Goal: Task Accomplishment & Management: Complete application form

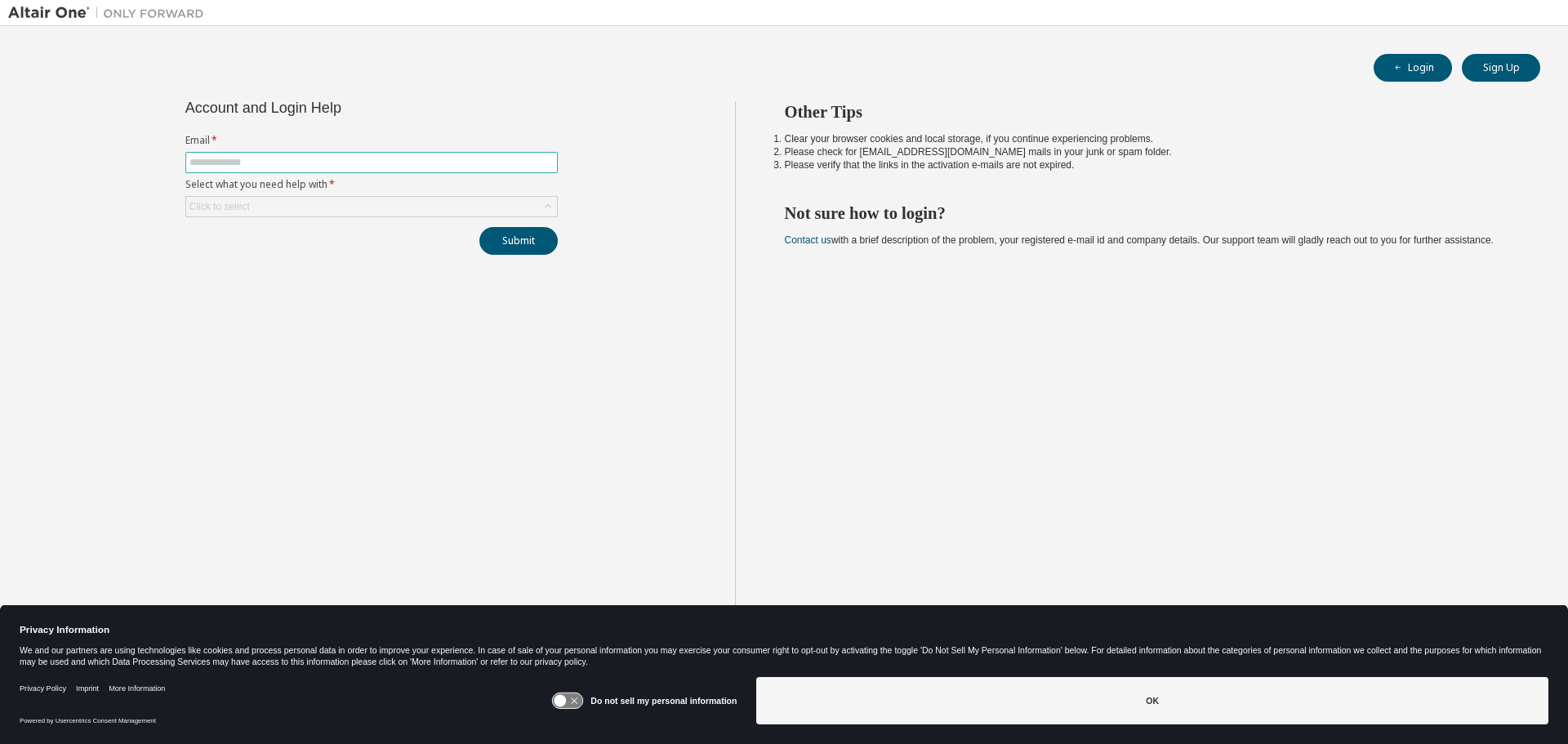
click at [357, 162] on input "text" at bounding box center [371, 162] width 365 height 13
type input "**********"
click at [309, 204] on div "Click to select" at bounding box center [371, 206] width 371 height 20
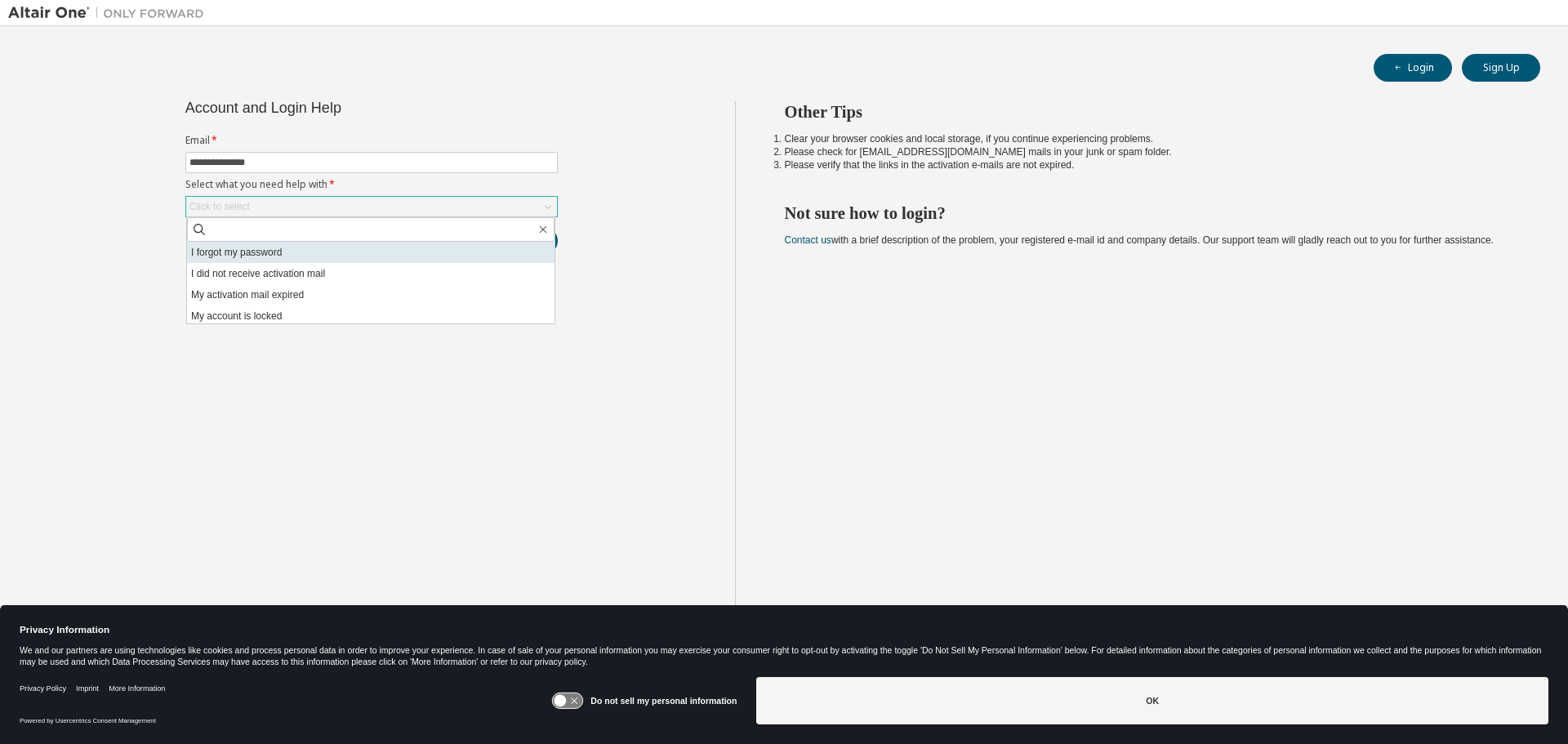
click at [300, 259] on li "I forgot my password" at bounding box center [371, 252] width 367 height 22
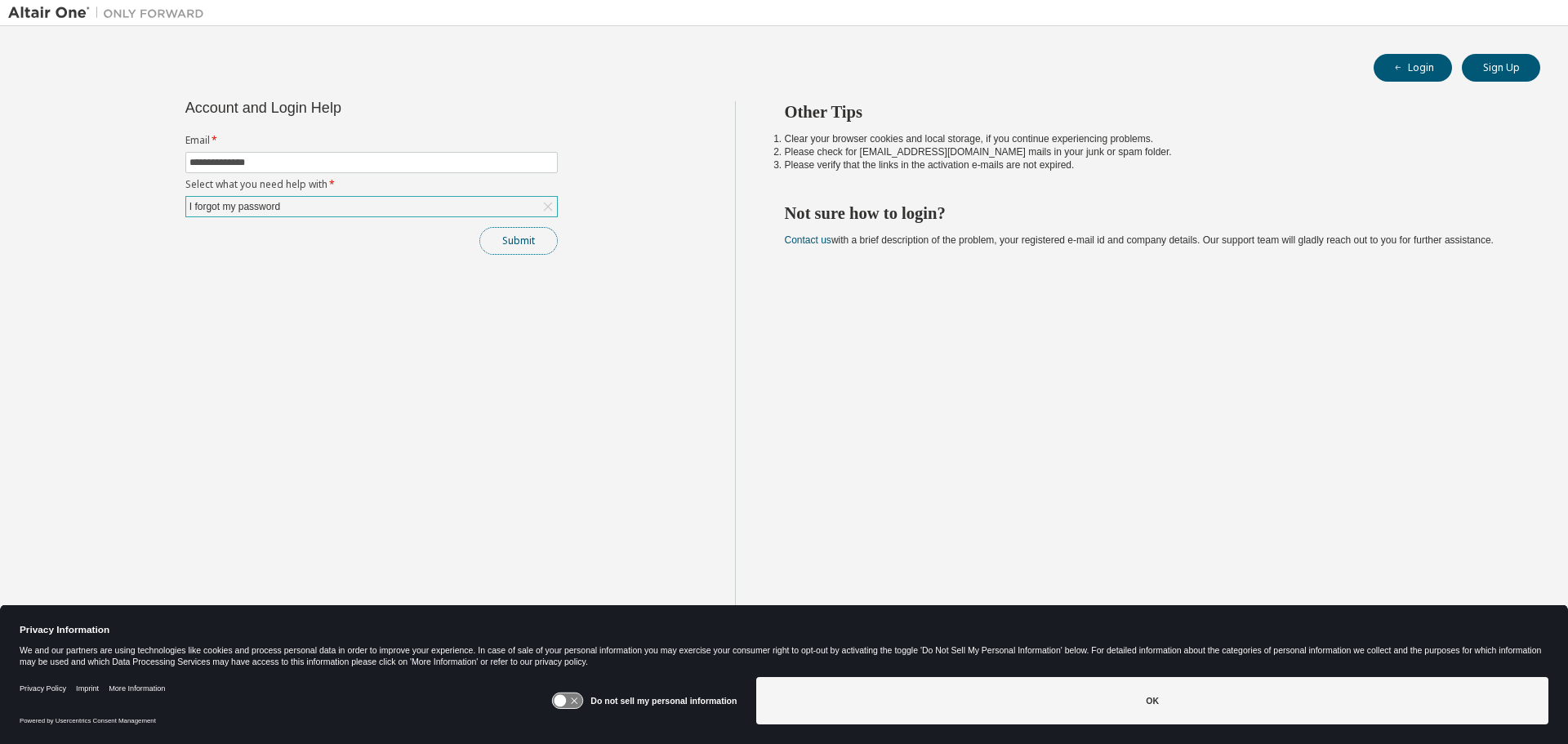
click at [521, 241] on button "Submit" at bounding box center [519, 241] width 79 height 28
click at [1429, 68] on button "Login" at bounding box center [1412, 68] width 79 height 28
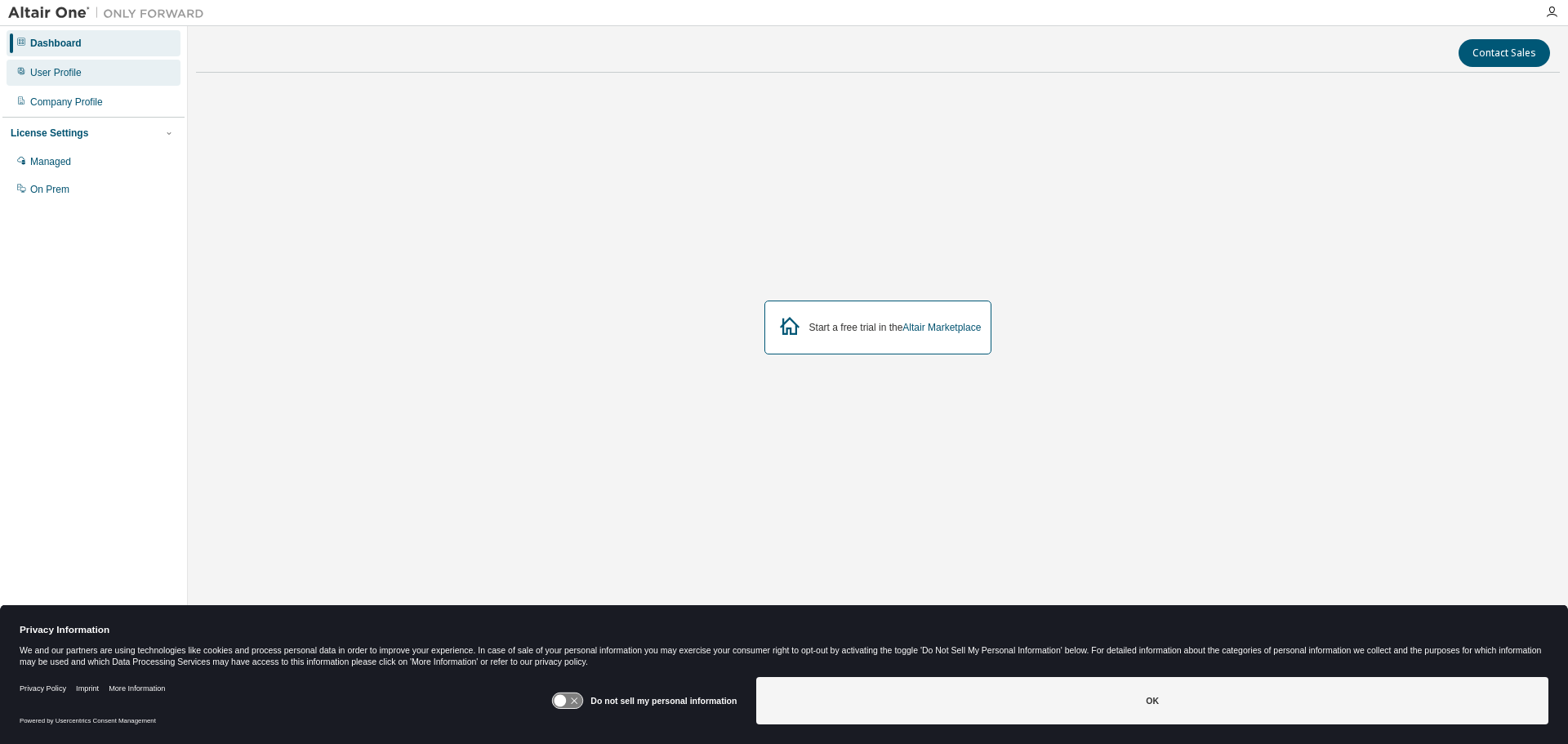
click at [63, 79] on div "User Profile" at bounding box center [55, 72] width 51 height 13
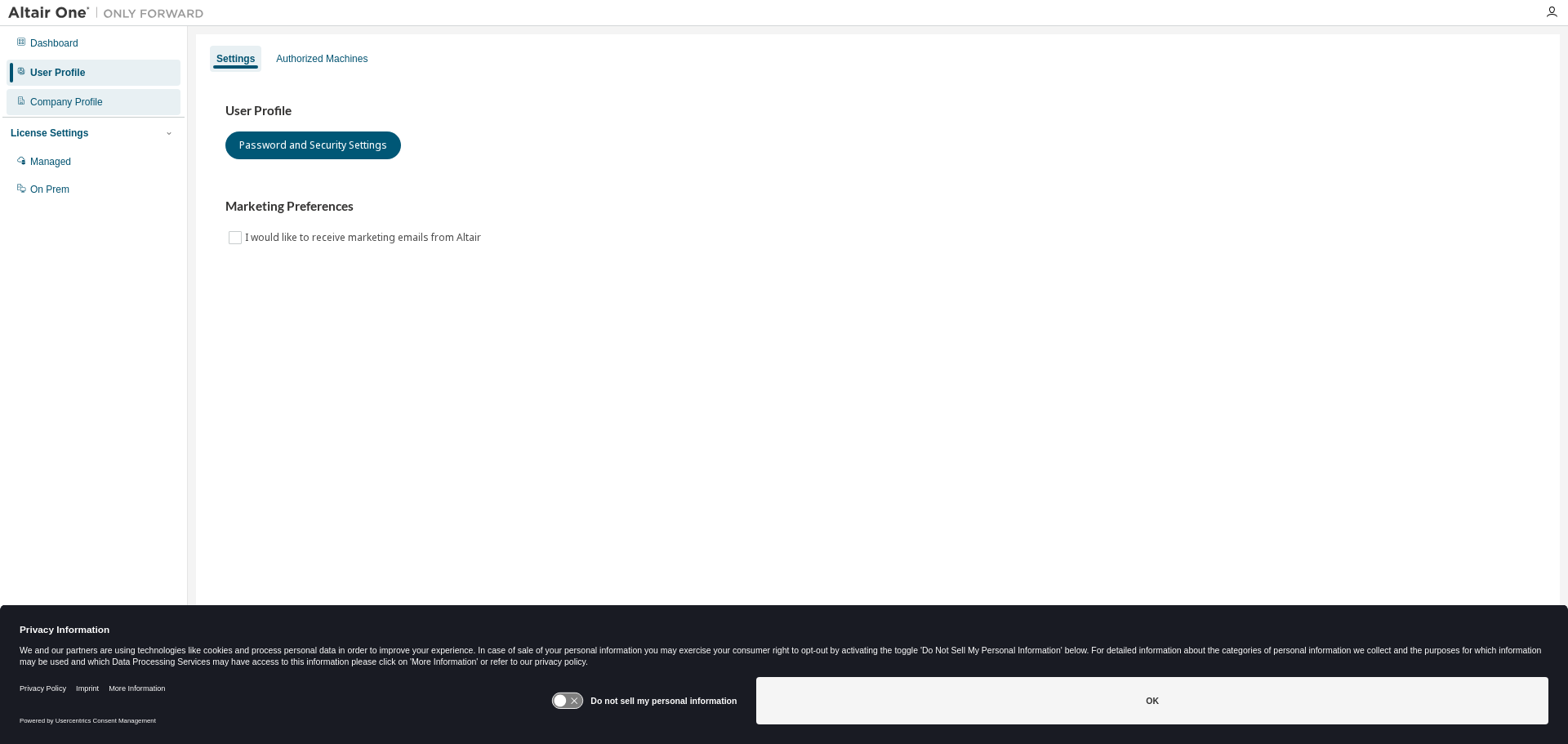
click at [64, 99] on div "Company Profile" at bounding box center [67, 101] width 73 height 13
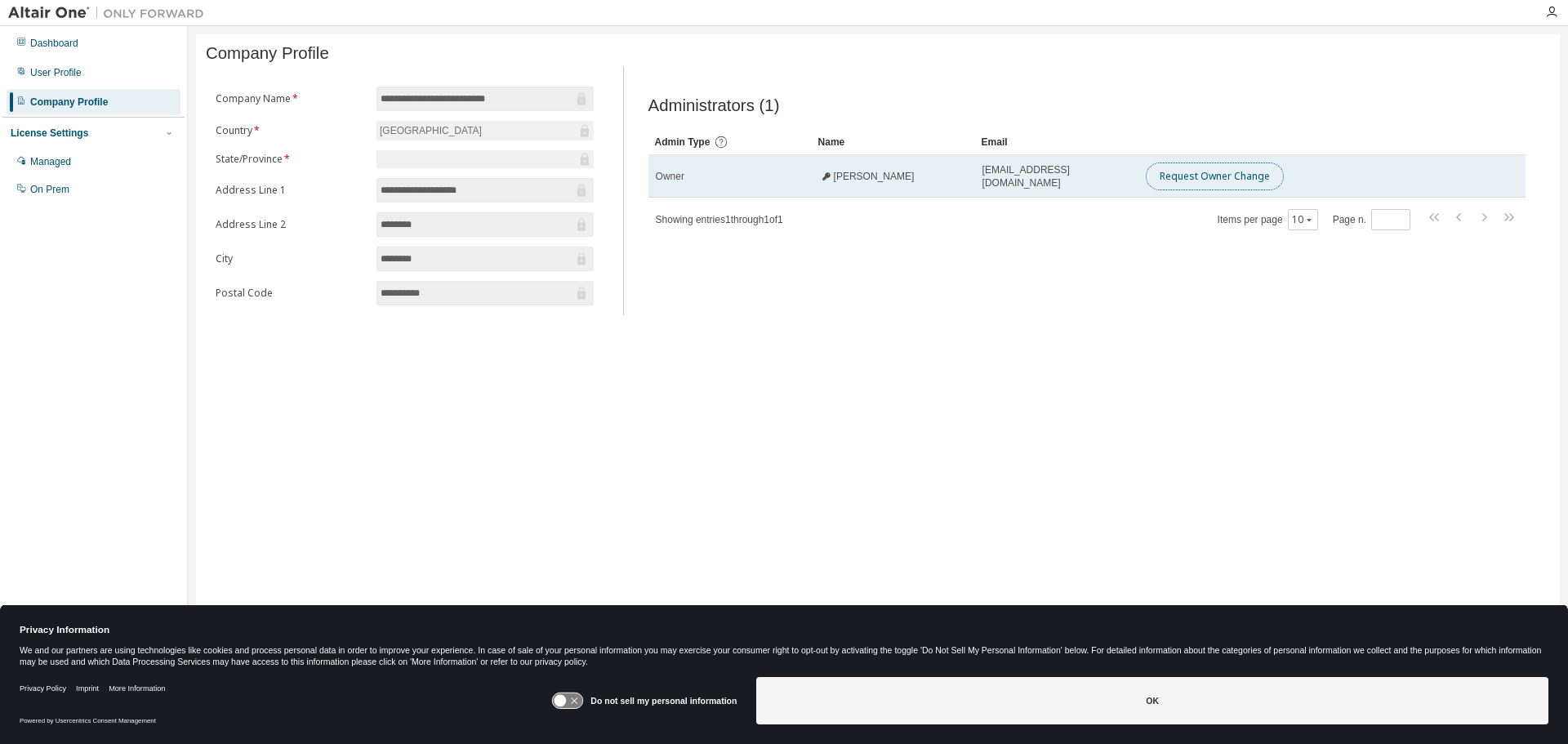
click at [1261, 183] on button "Request Owner Change" at bounding box center [1214, 177] width 138 height 28
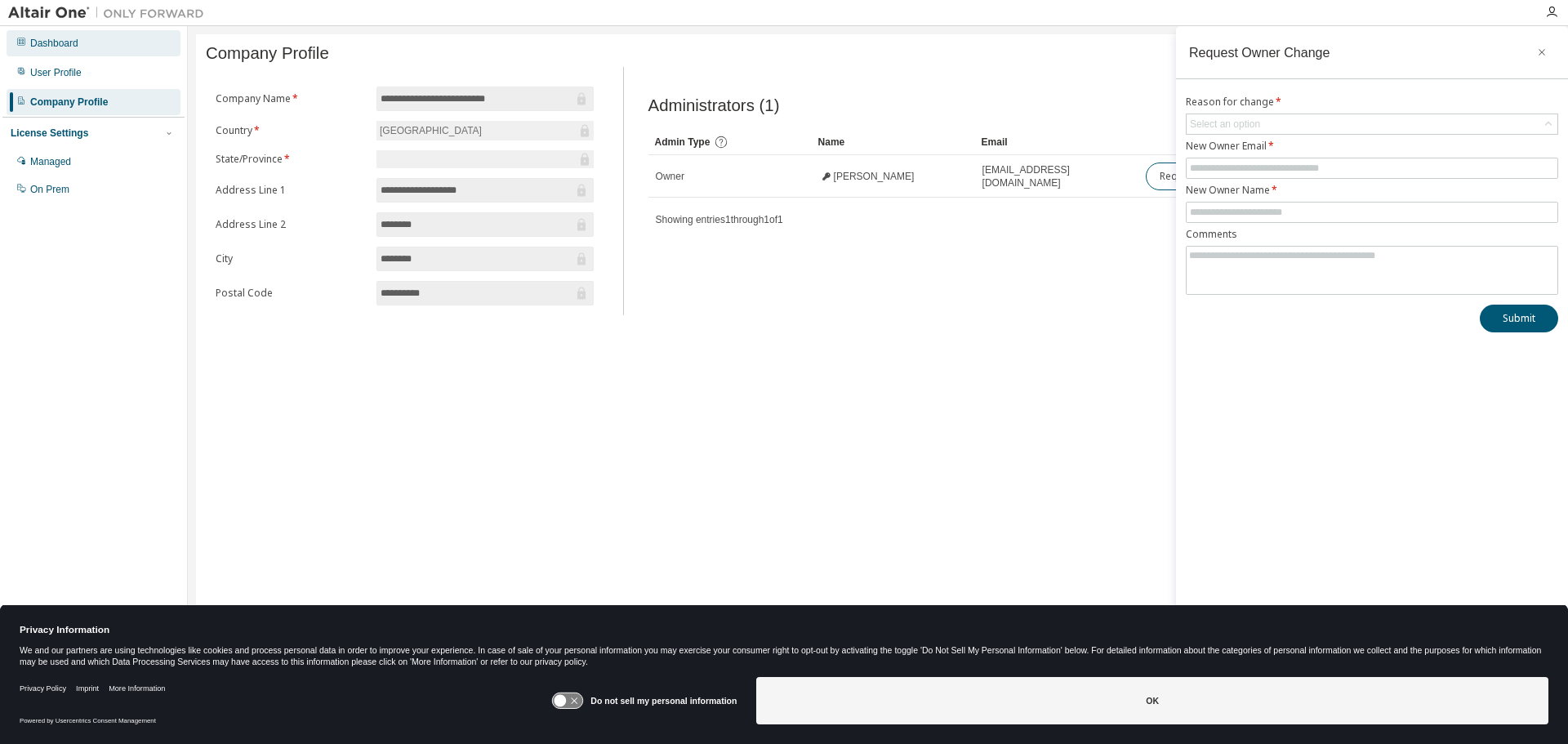
click at [87, 45] on div "Dashboard" at bounding box center [94, 43] width 174 height 26
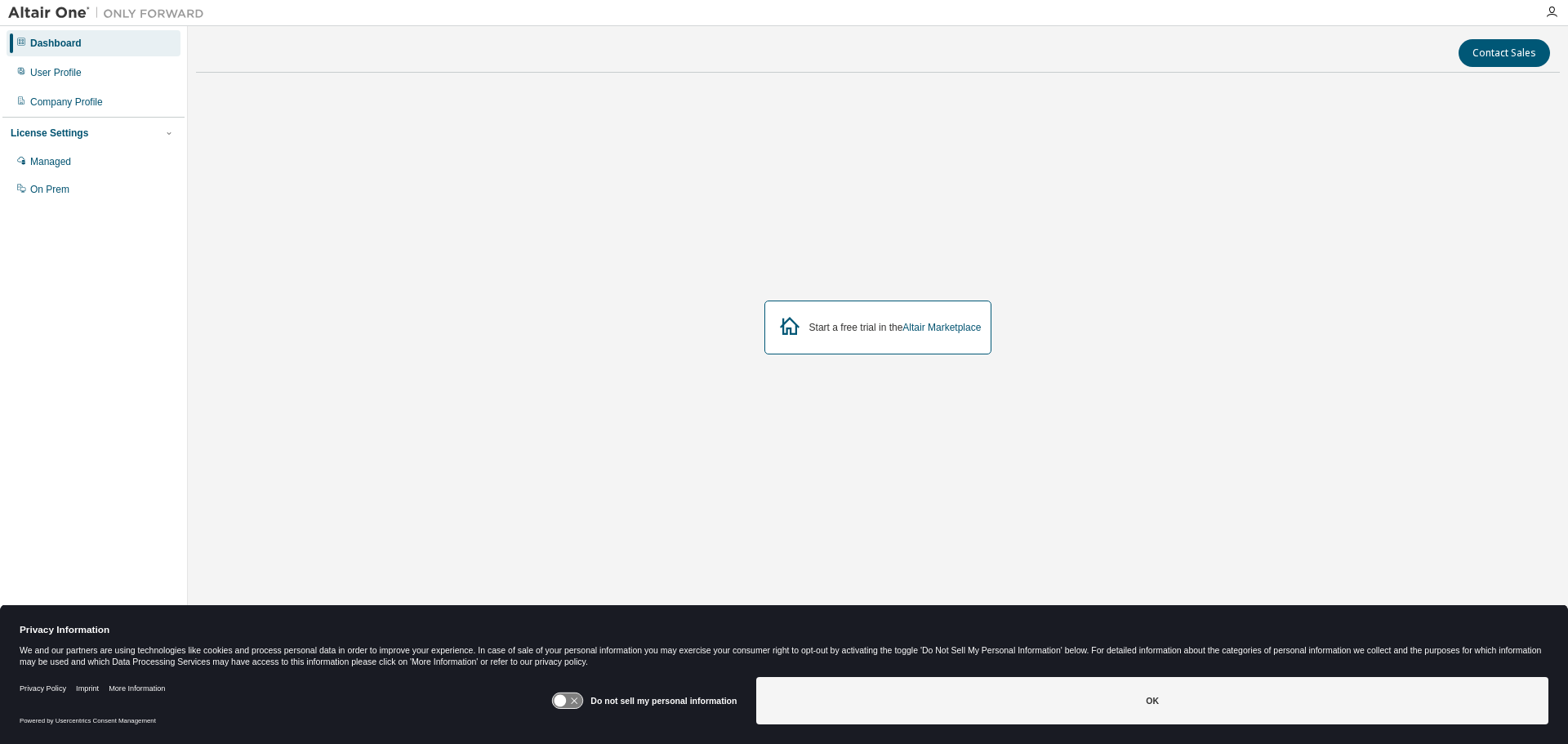
click at [60, 16] on img at bounding box center [110, 13] width 204 height 16
click at [184, 13] on img at bounding box center [110, 13] width 204 height 16
click at [1548, 6] on icon "button" at bounding box center [1551, 12] width 13 height 13
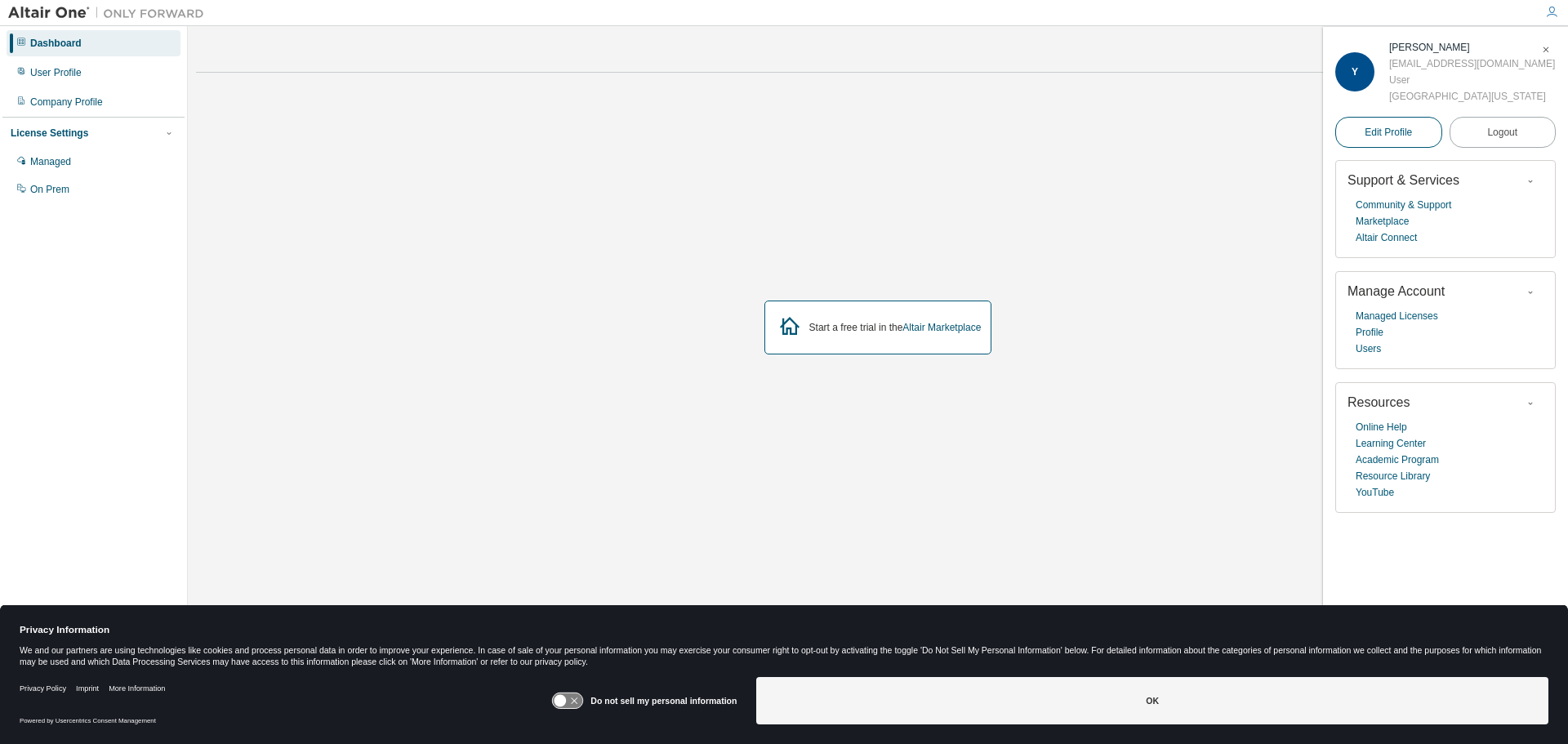
click at [1384, 136] on span "Edit Profile" at bounding box center [1388, 132] width 48 height 13
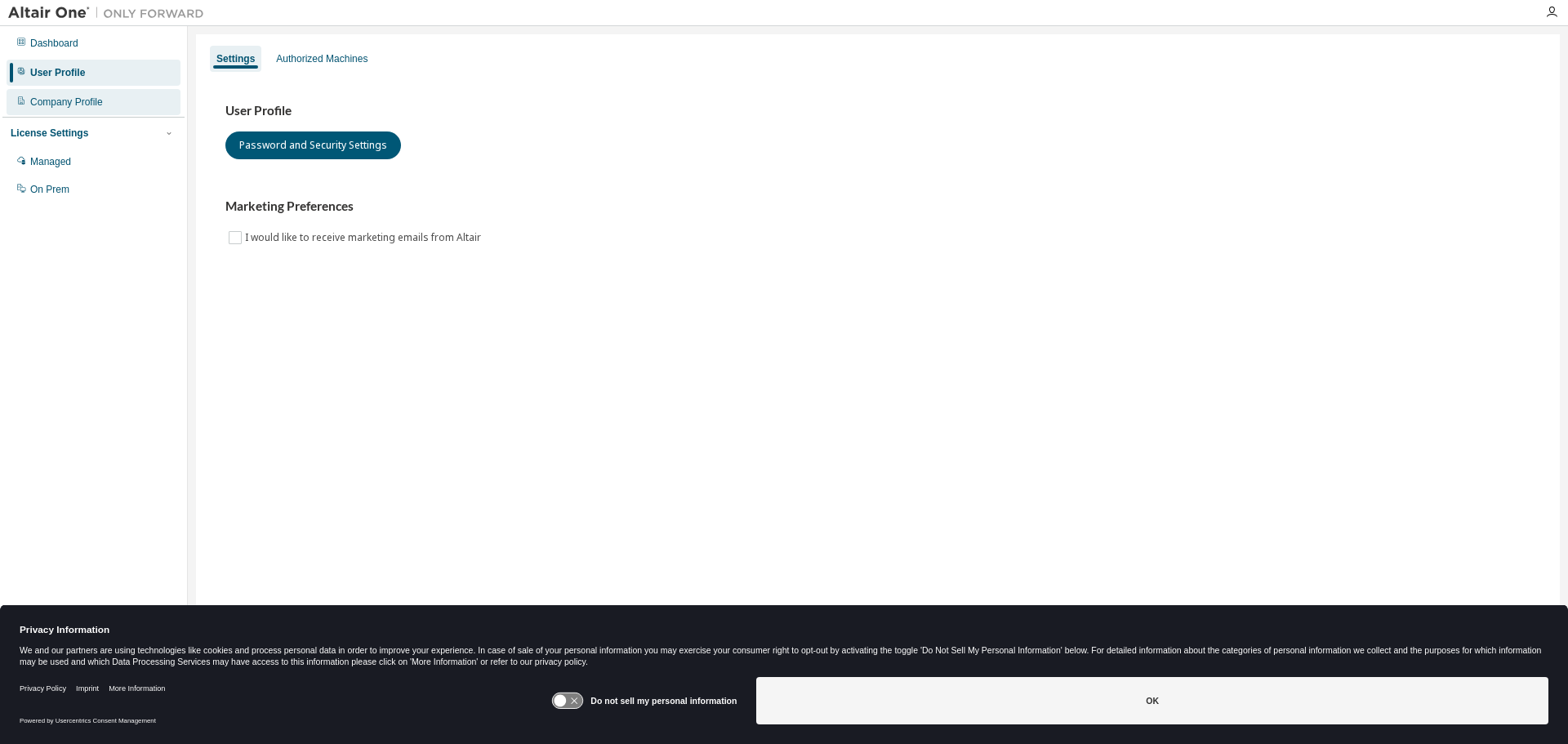
click at [81, 97] on div "Company Profile" at bounding box center [67, 101] width 73 height 13
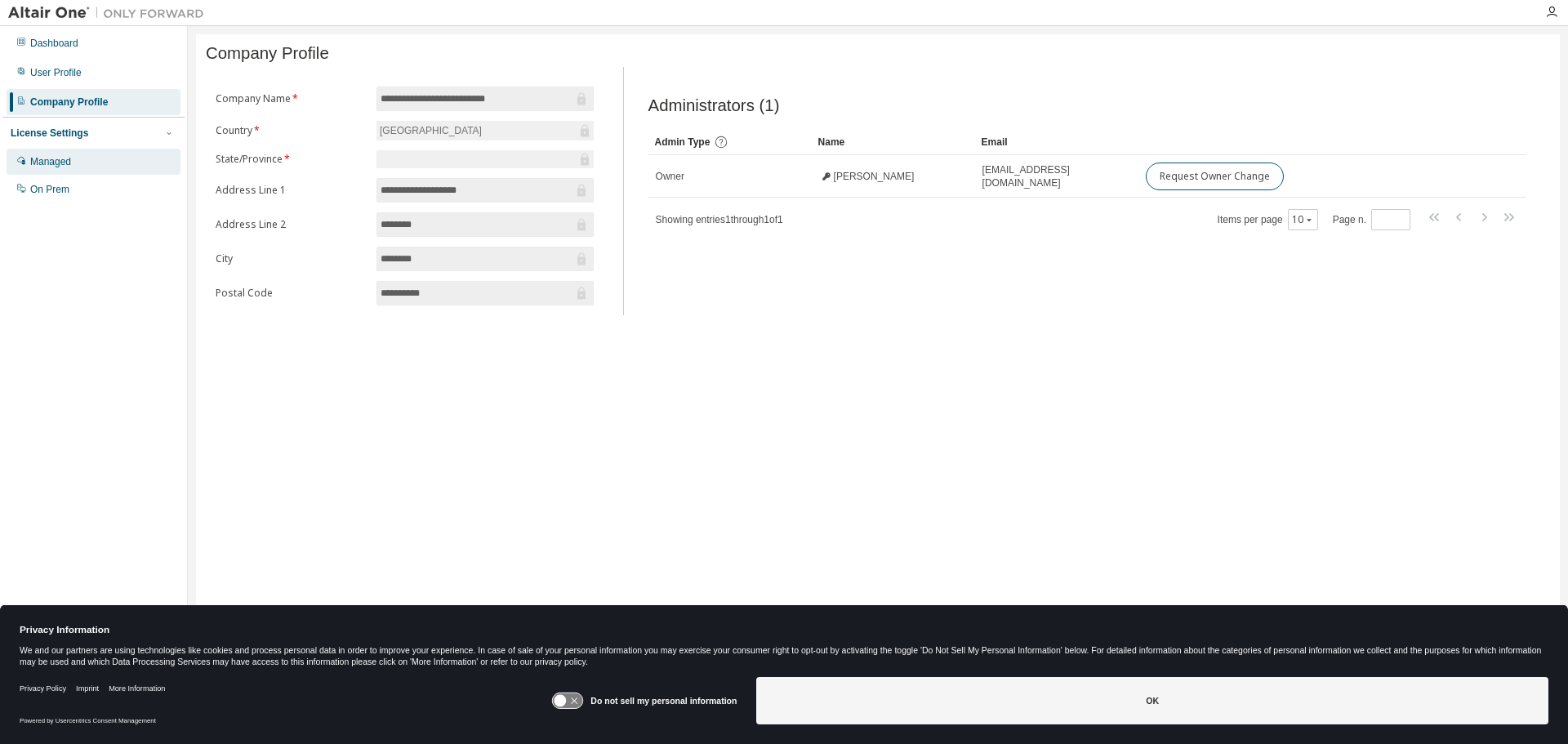
click at [55, 165] on div "Managed" at bounding box center [50, 161] width 41 height 13
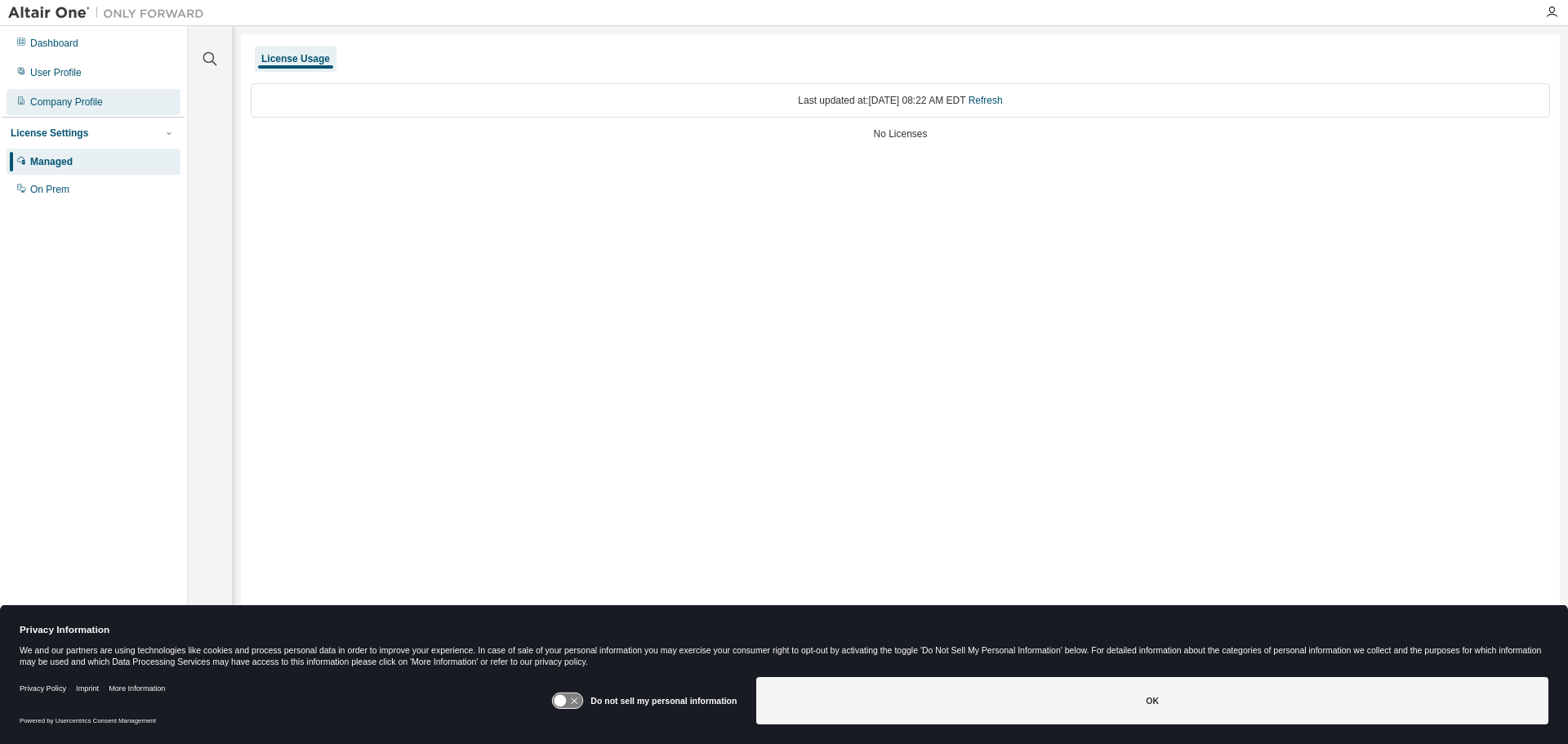
click at [54, 105] on div "Company Profile" at bounding box center [67, 101] width 73 height 13
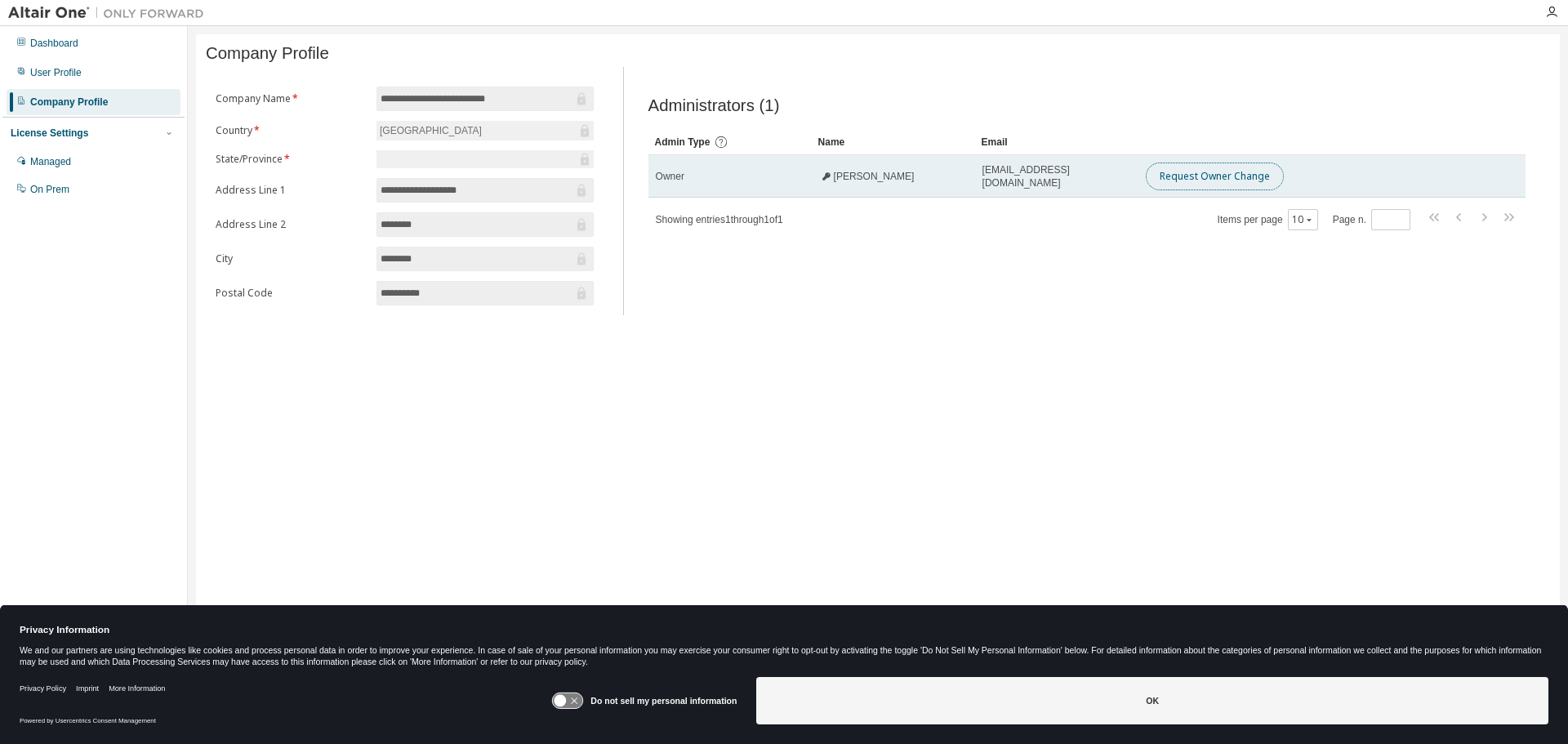
click at [1216, 190] on button "Request Owner Change" at bounding box center [1214, 177] width 138 height 28
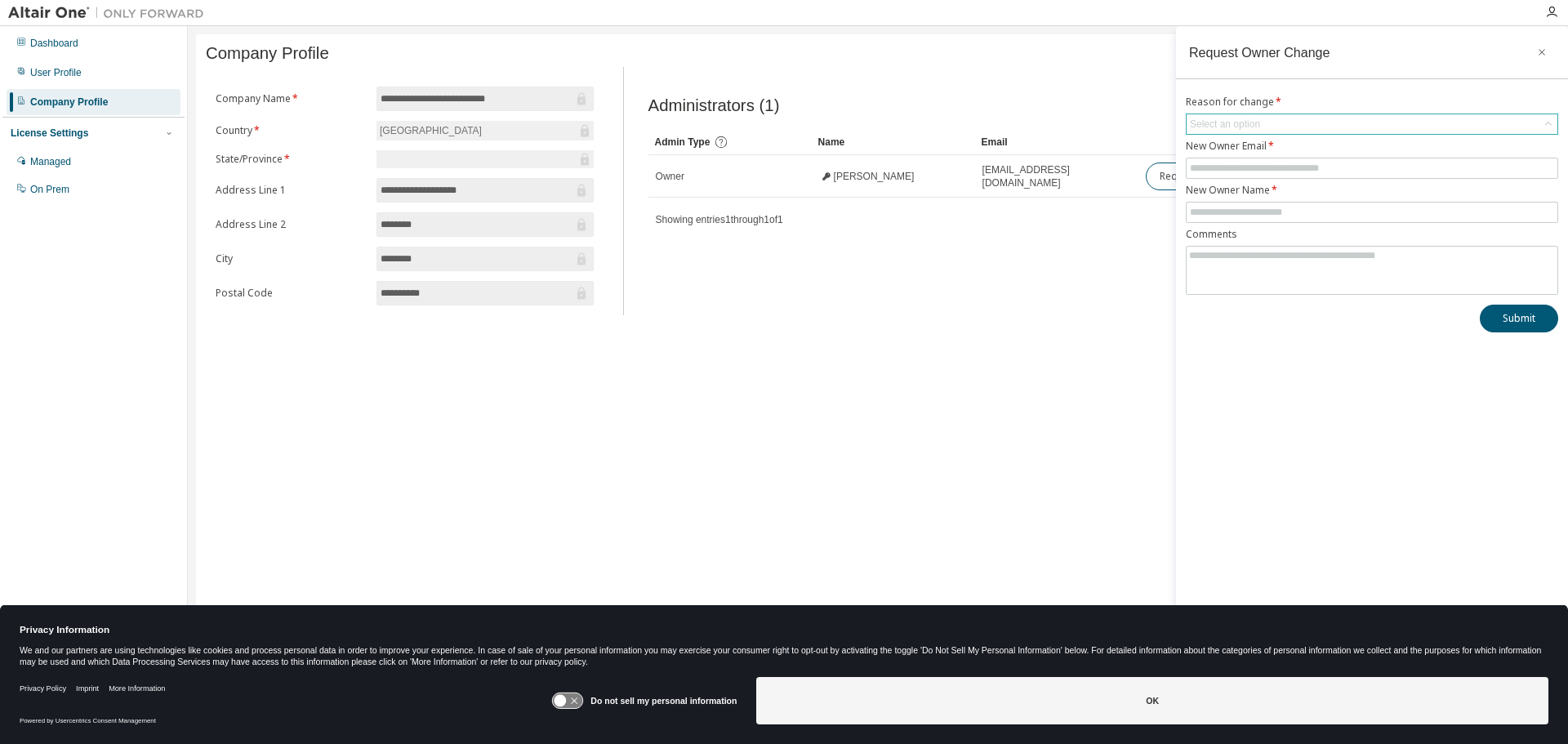
click at [1340, 122] on div "Select an option" at bounding box center [1371, 124] width 371 height 20
click at [1341, 167] on li "User has left organisation" at bounding box center [1371, 170] width 367 height 22
click at [1332, 168] on input "text" at bounding box center [1371, 168] width 365 height 13
type input "**********"
click at [1301, 210] on input "text" at bounding box center [1371, 212] width 365 height 13
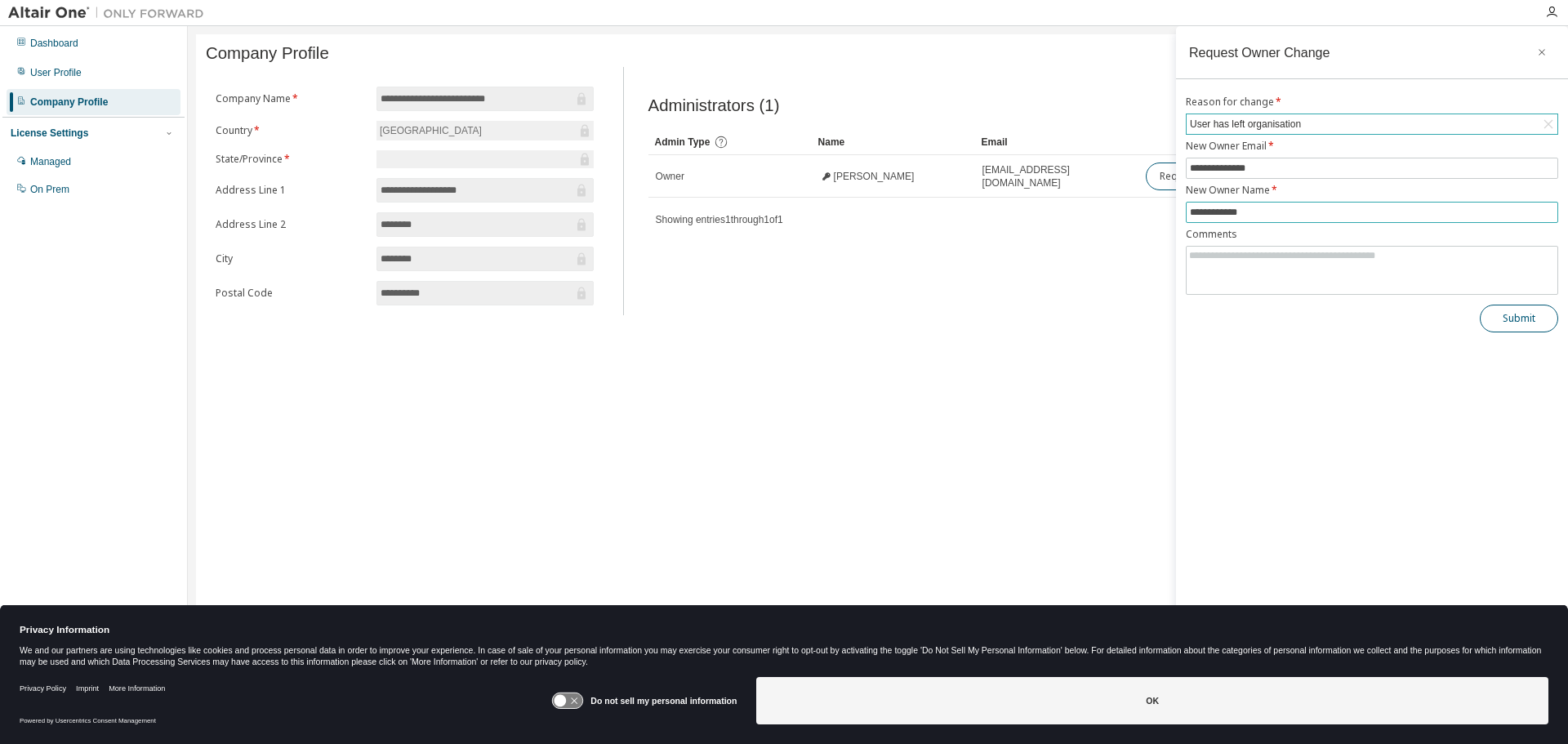
type input "**********"
click at [1522, 320] on button "Submit" at bounding box center [1519, 319] width 79 height 28
click at [1519, 305] on button "Submit" at bounding box center [1519, 319] width 79 height 28
click at [1539, 49] on icon "button" at bounding box center [1541, 52] width 11 height 13
